Goal: Task Accomplishment & Management: Manage account settings

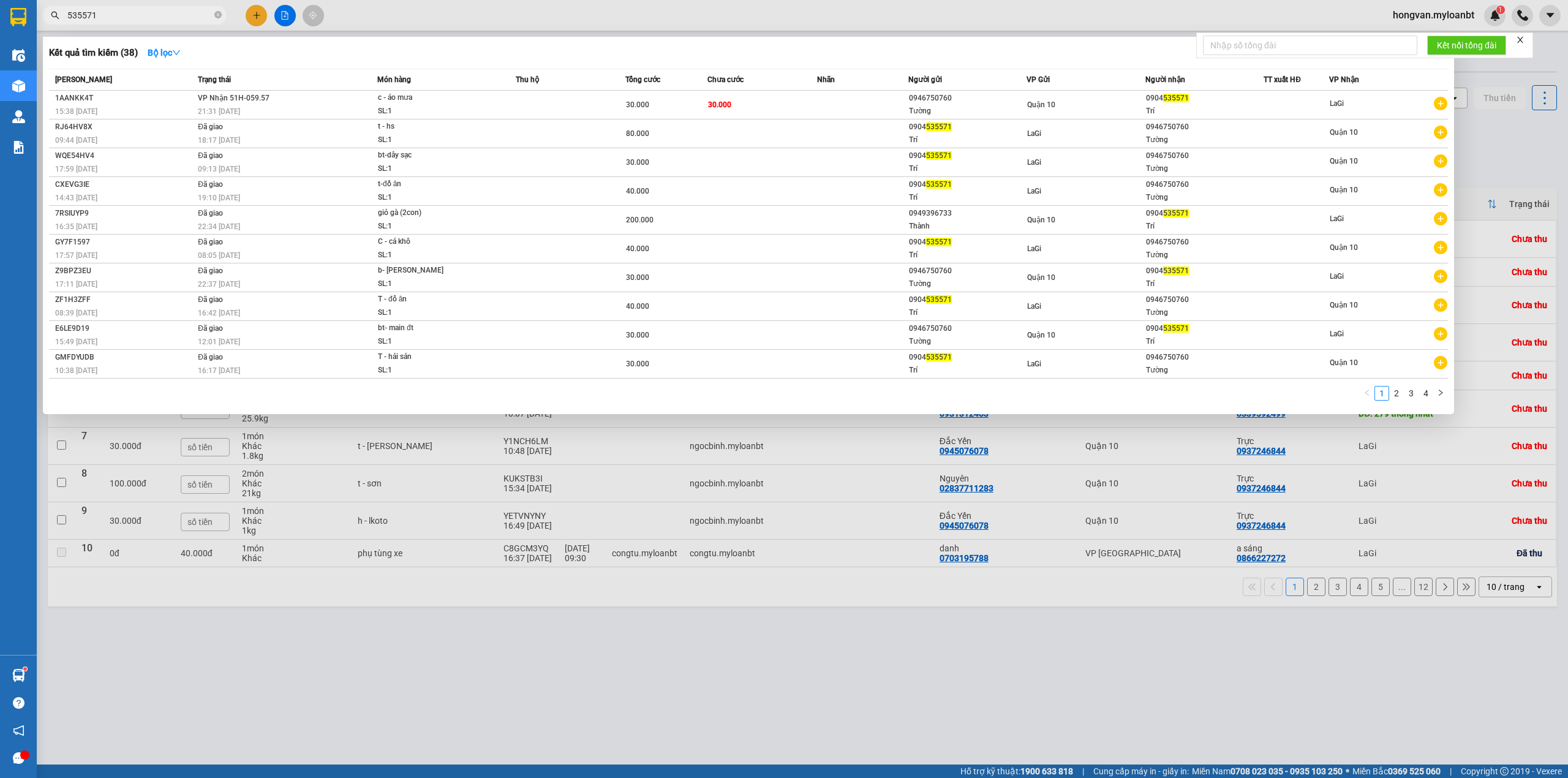
click at [128, 20] on input "535571" at bounding box center [140, 15] width 145 height 13
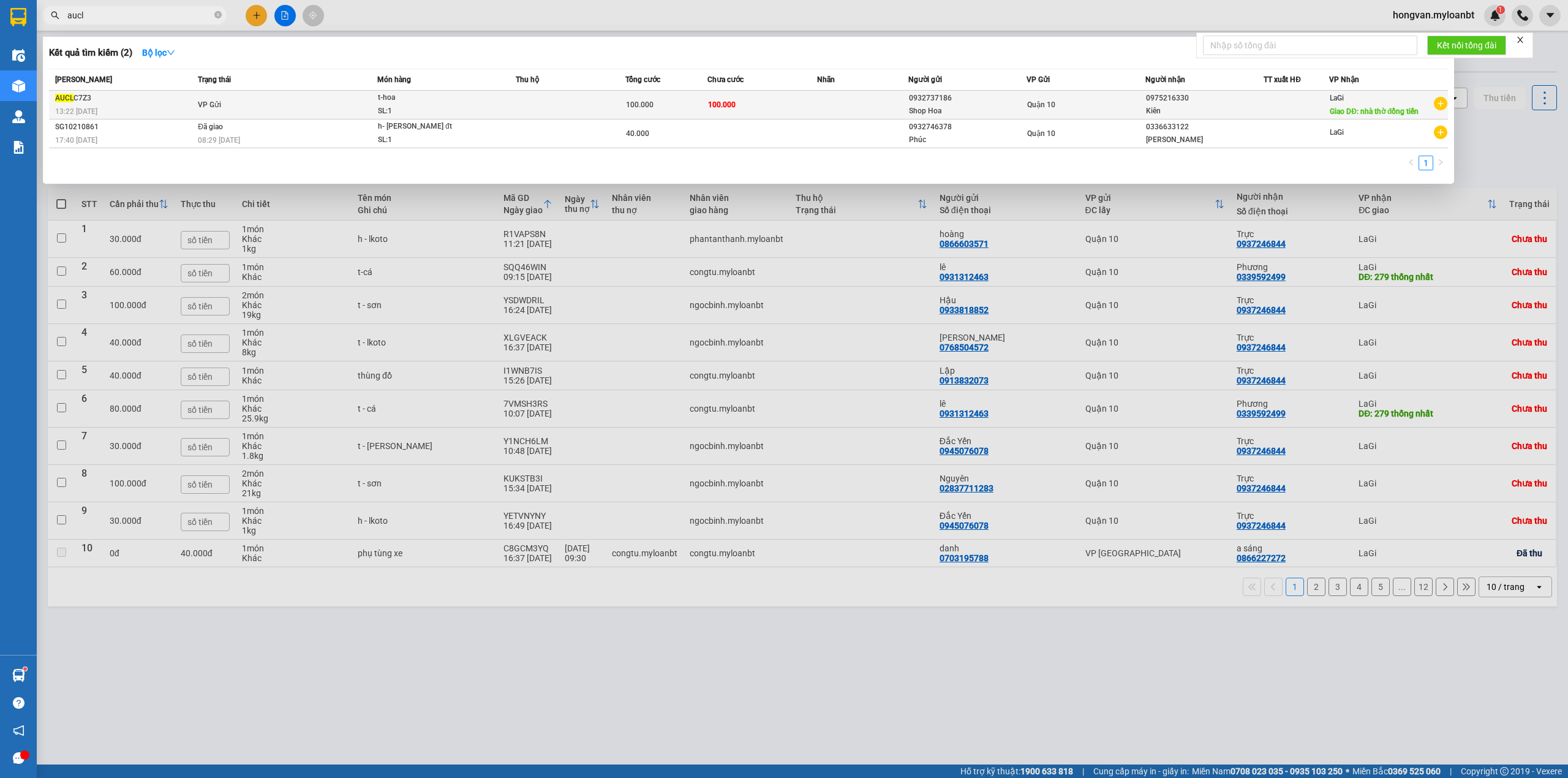
type input "aucl"
click at [371, 101] on td "VP Gửi" at bounding box center [286, 105] width 183 height 29
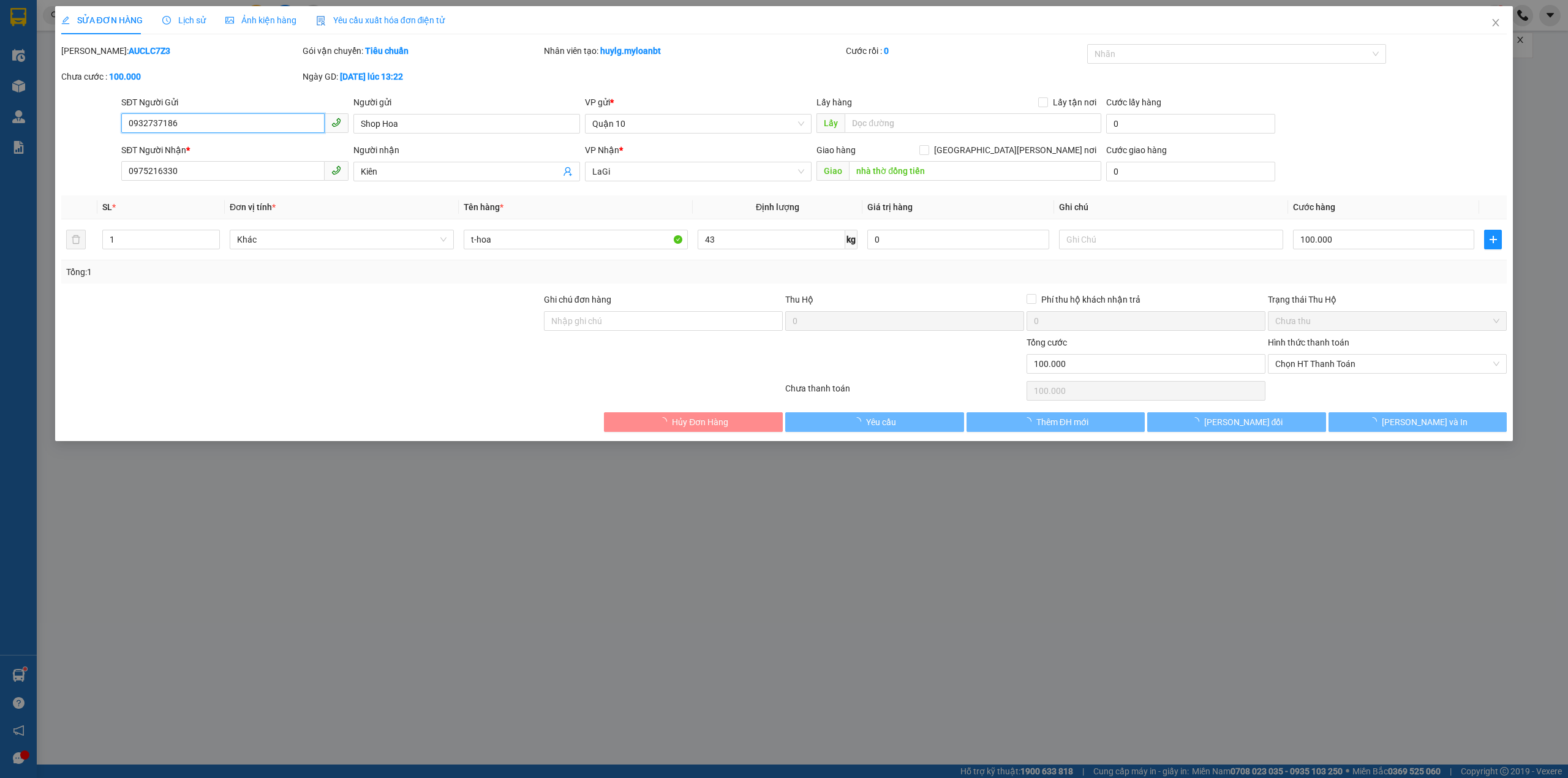
type input "0932737186"
type input "Shop Hoa"
type input "0975216330"
type input "Kiên"
type input "nhà thờ đồng tiến"
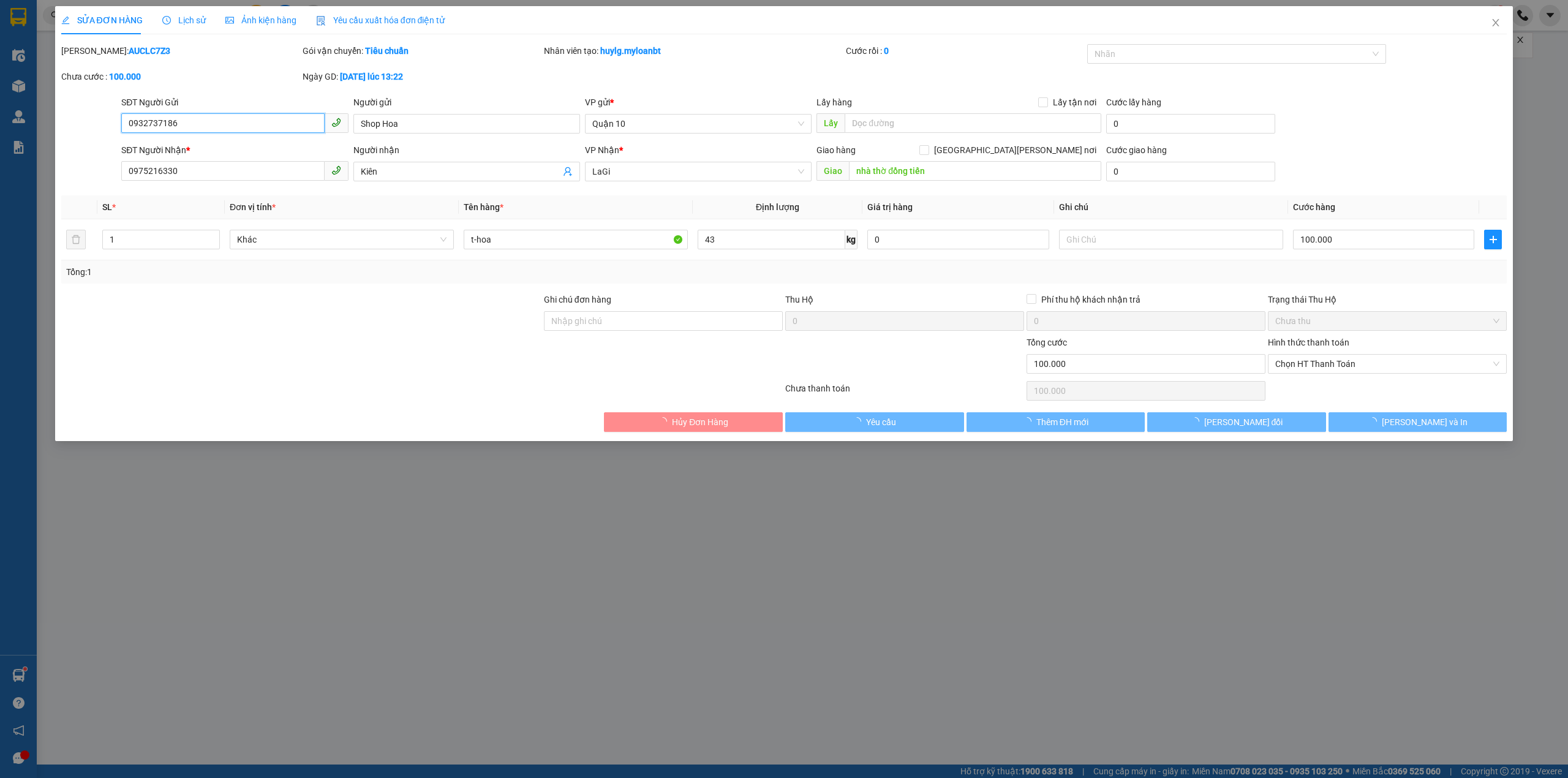
type input "100.000"
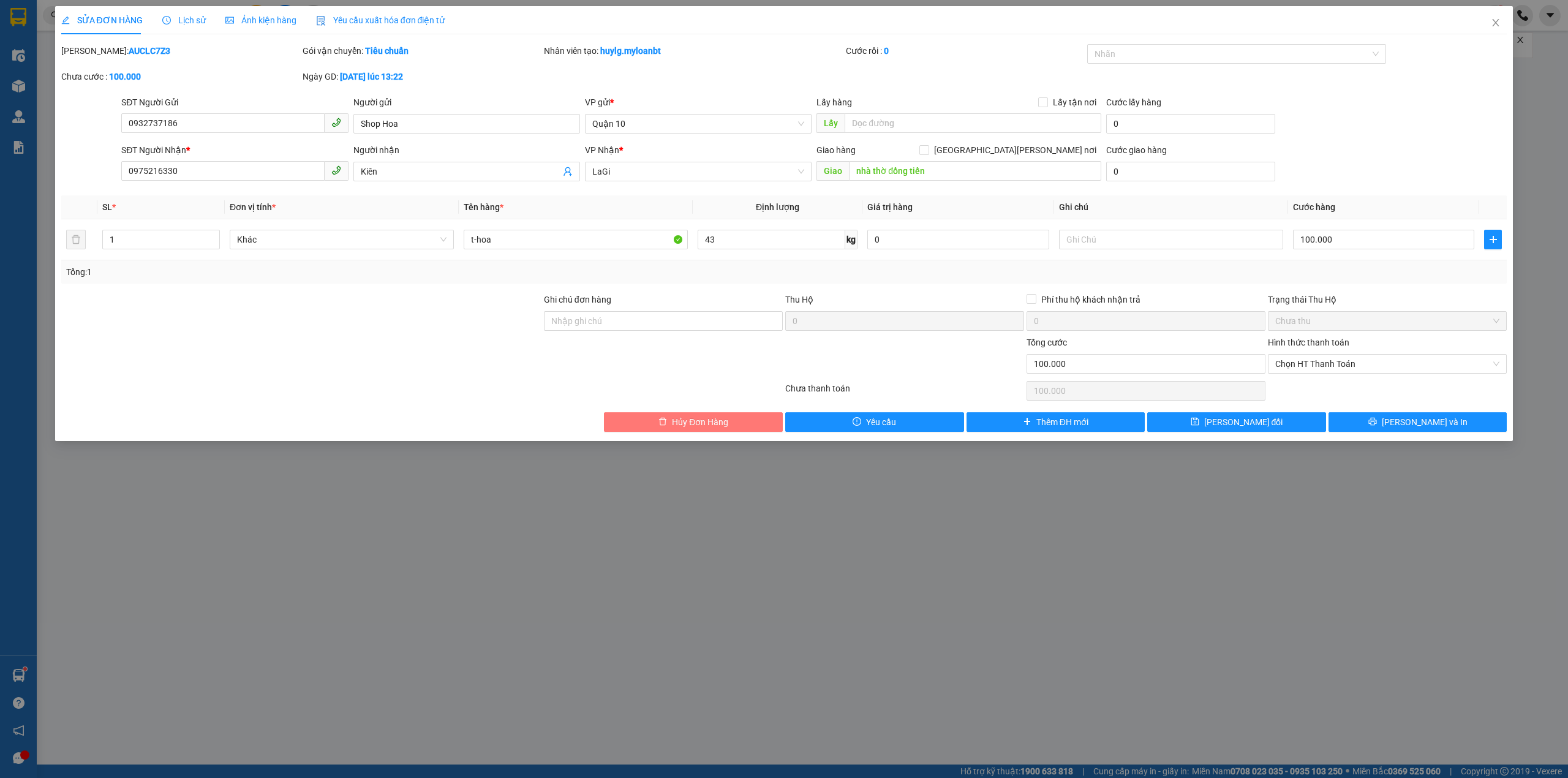
click at [687, 422] on span "Hủy Đơn Hàng" at bounding box center [700, 422] width 56 height 13
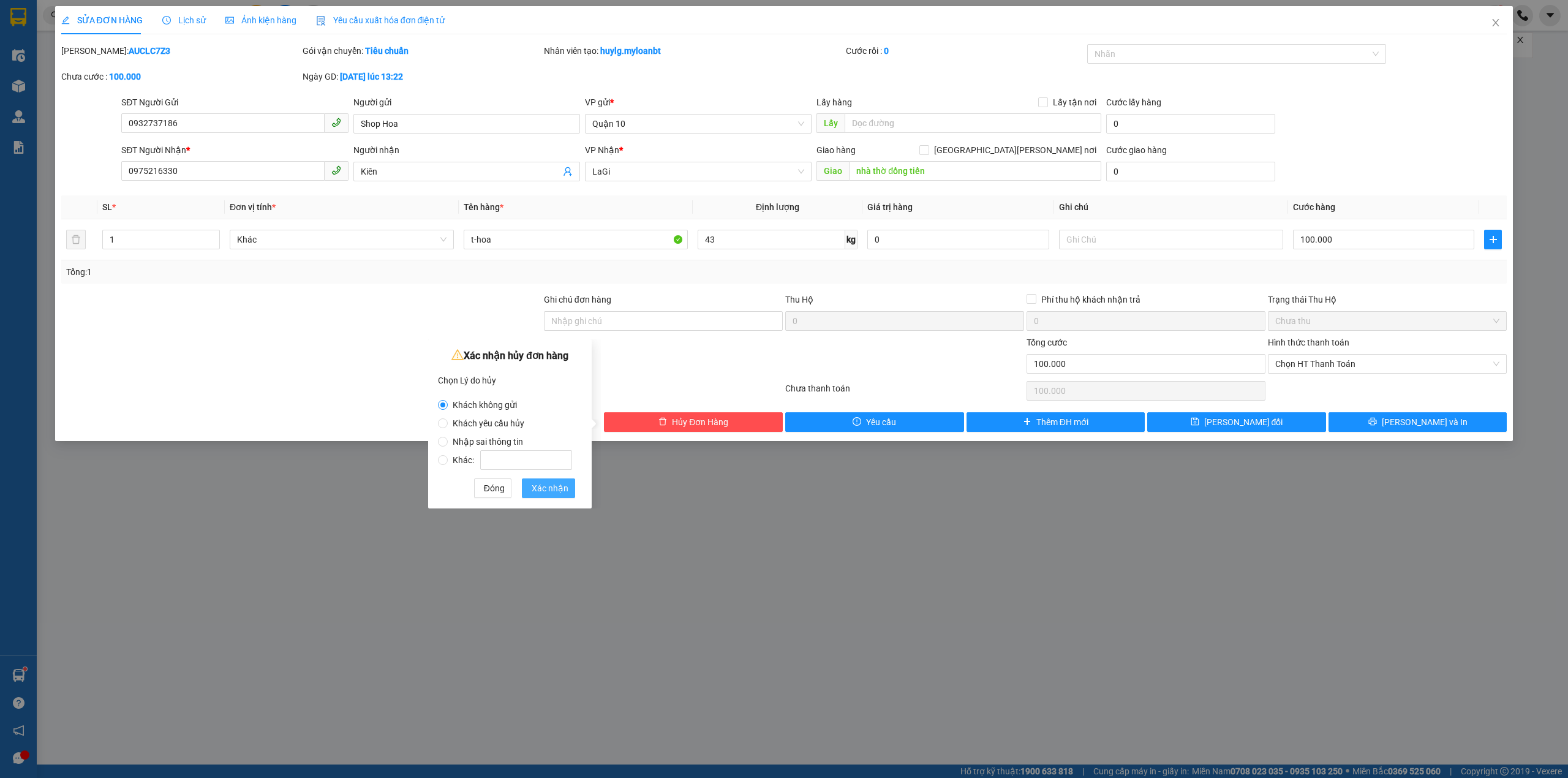
click at [557, 492] on span "Xác nhận" at bounding box center [550, 488] width 37 height 13
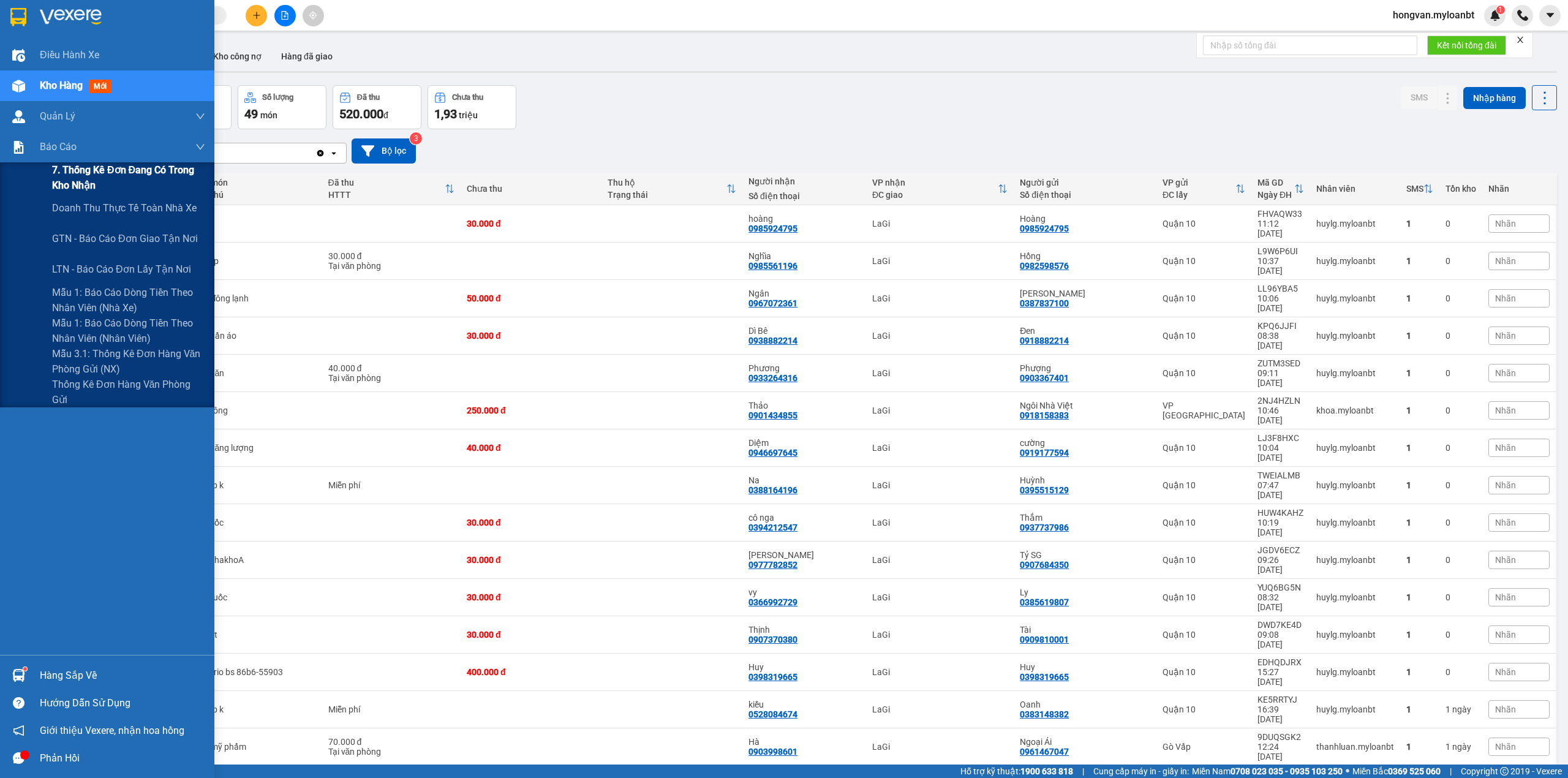
click at [90, 165] on span "7. Thống kê đơn đang có trong kho nhận" at bounding box center [128, 178] width 153 height 30
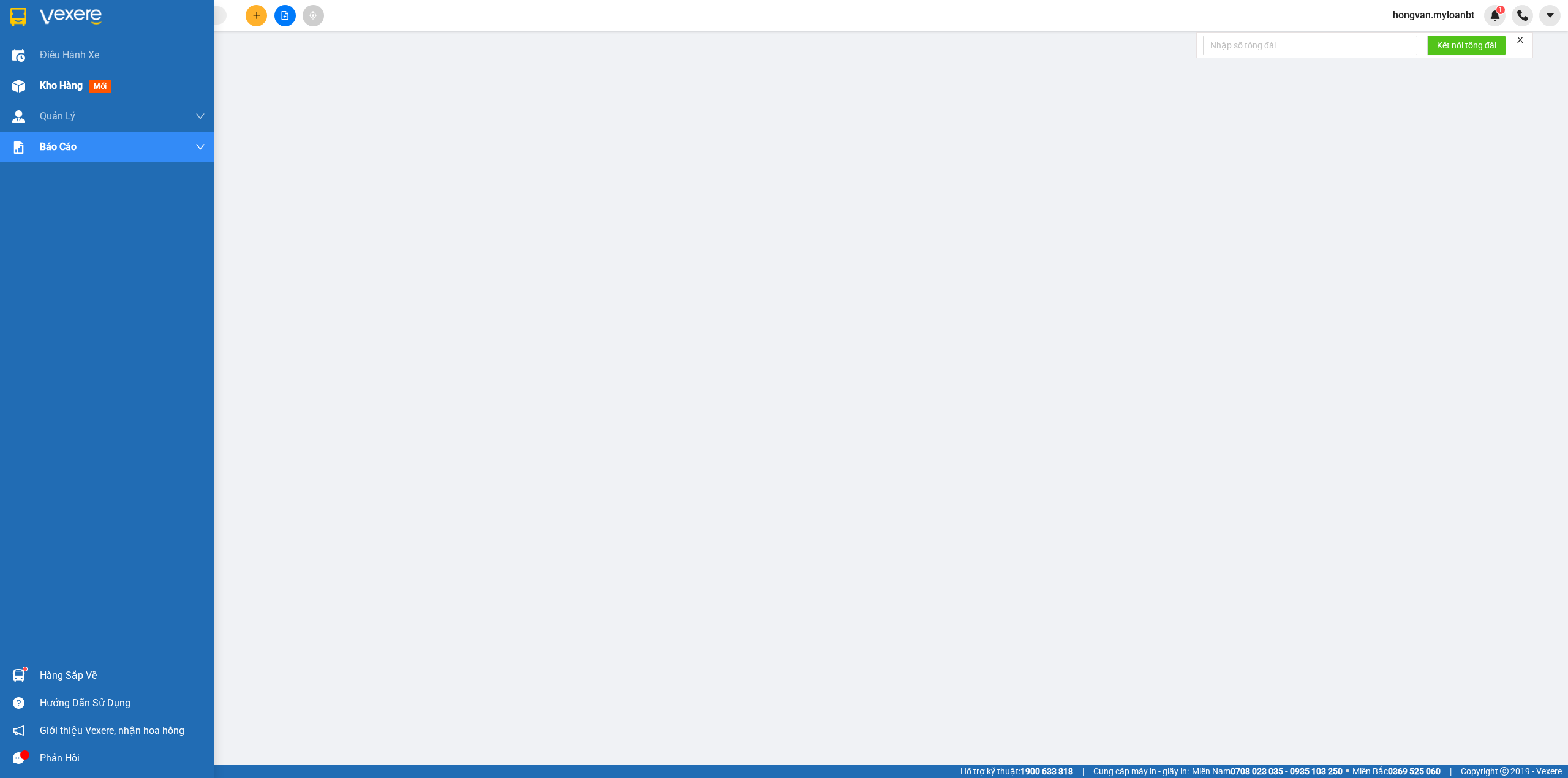
click at [67, 81] on span "Kho hàng" at bounding box center [62, 85] width 43 height 11
